Goal: Information Seeking & Learning: Understand process/instructions

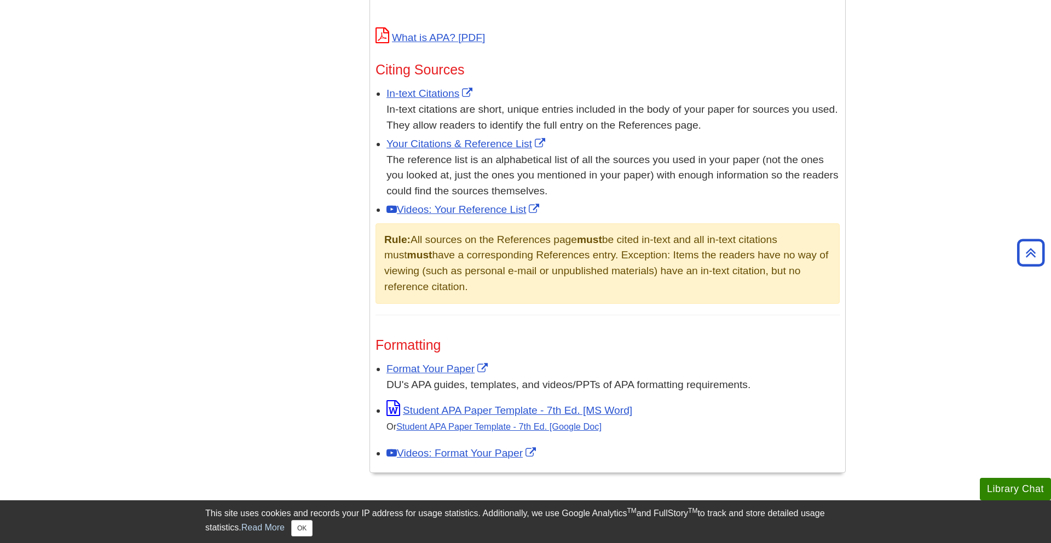
scroll to position [896, 0]
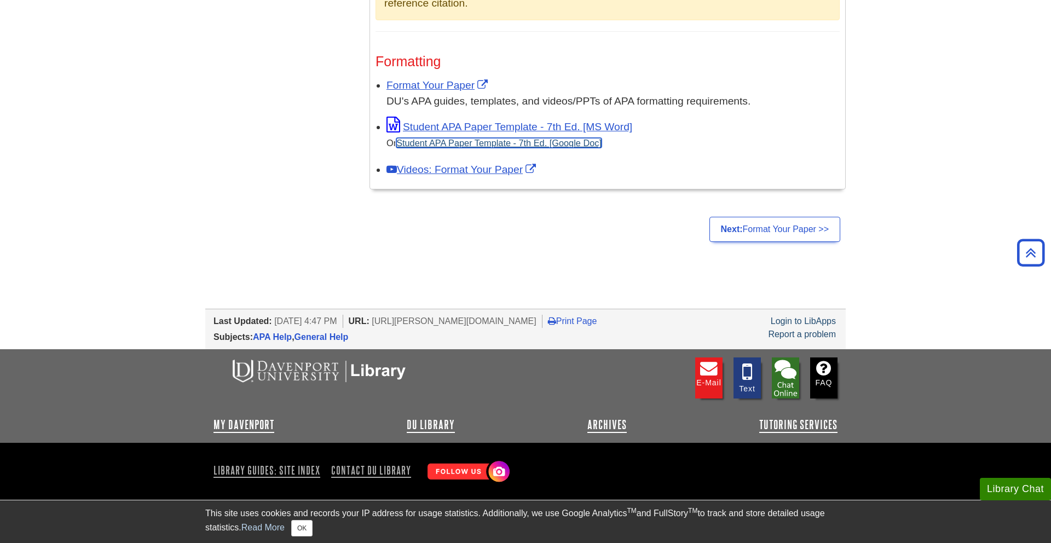
click at [487, 141] on link "Student APA Paper Template - 7th Ed. [Google Doc]" at bounding box center [498, 143] width 205 height 10
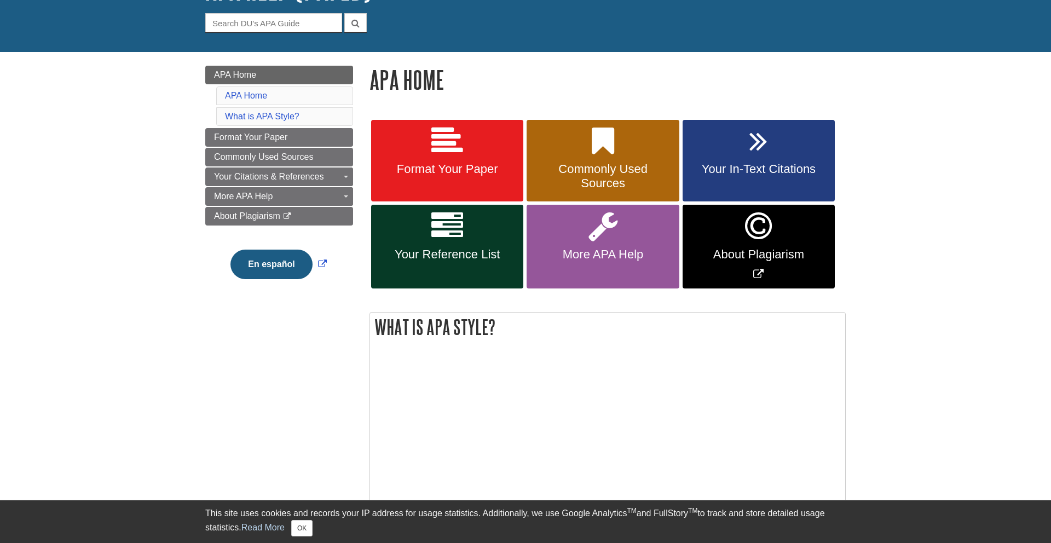
scroll to position [113, 0]
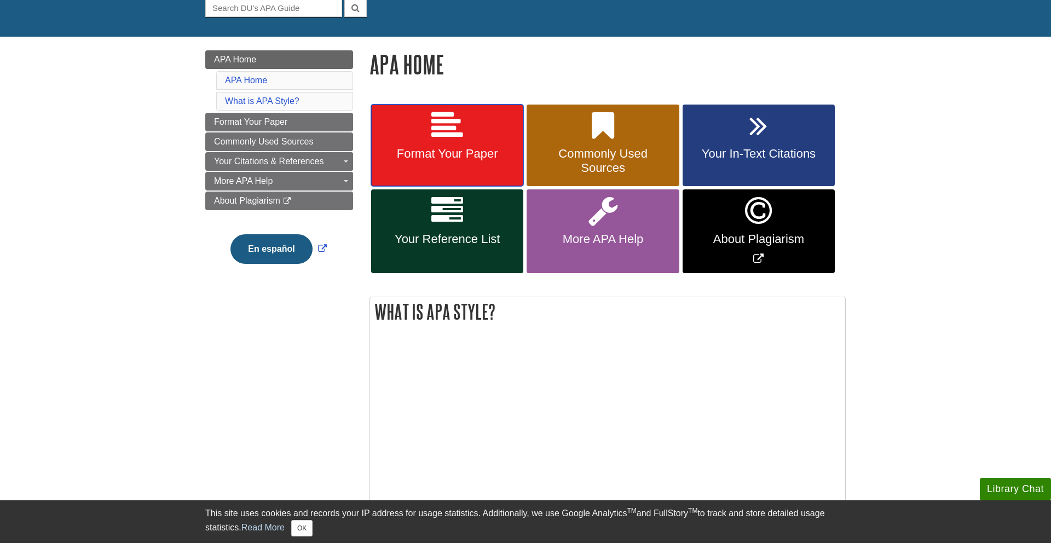
click at [472, 156] on span "Format Your Paper" at bounding box center [448, 154] width 136 height 14
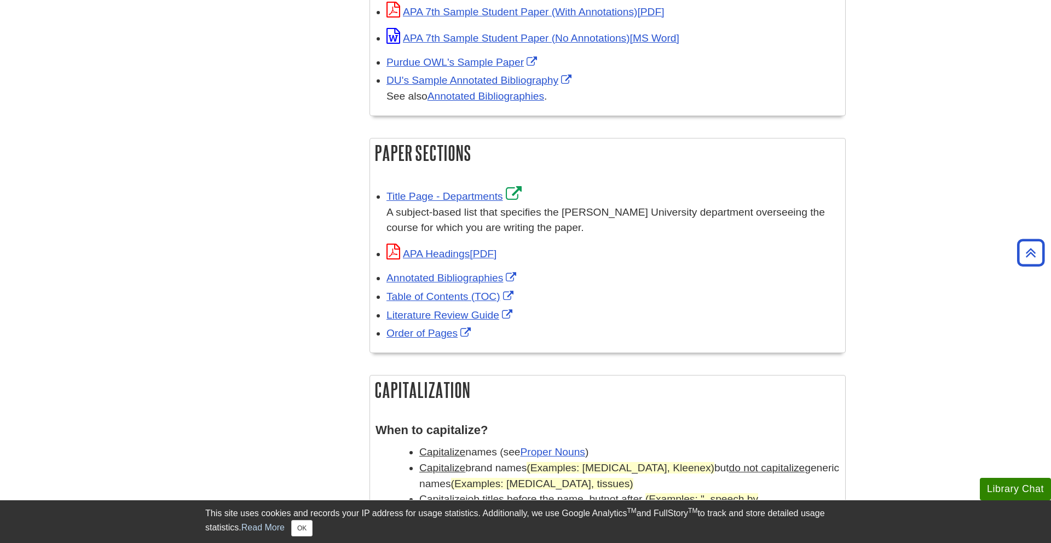
scroll to position [605, 0]
click at [464, 198] on link "Title Page - Departments" at bounding box center [456, 196] width 138 height 12
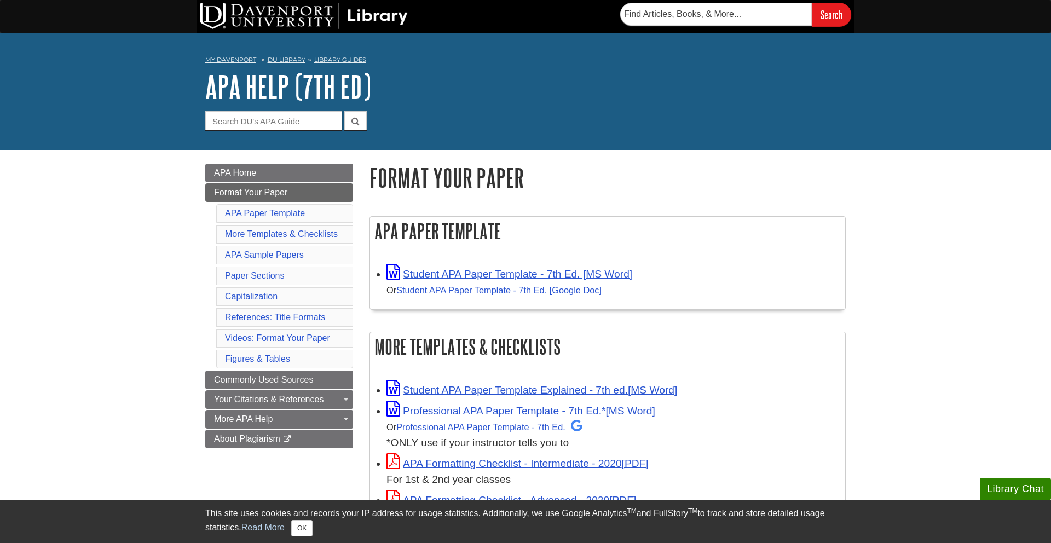
scroll to position [33, 0]
